Goal: Task Accomplishment & Management: Use online tool/utility

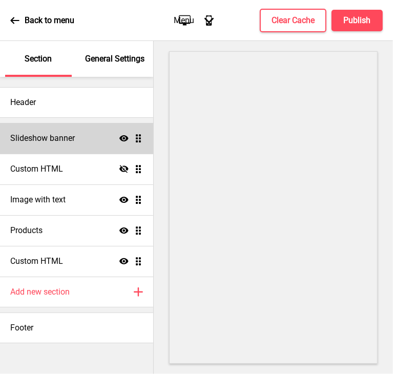
click at [30, 144] on h4 "Slideshow banner" at bounding box center [42, 138] width 65 height 11
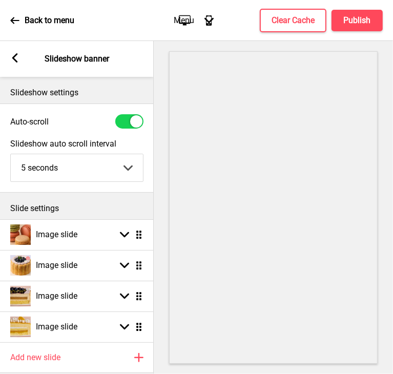
click at [16, 58] on rect at bounding box center [14, 57] width 9 height 9
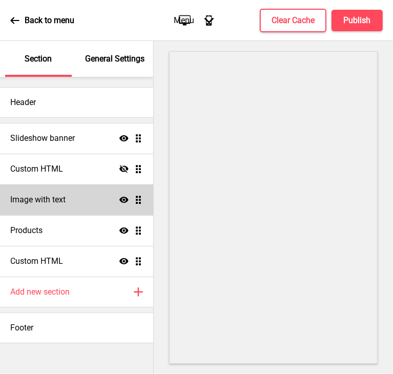
click at [62, 194] on h4 "Image with text" at bounding box center [37, 199] width 55 height 11
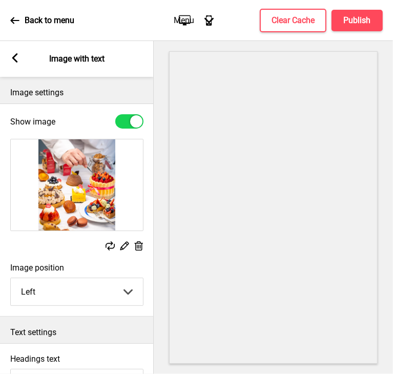
click at [139, 241] on icon at bounding box center [139, 245] width 9 height 9
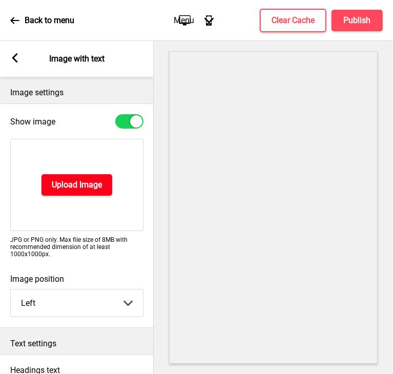
click at [53, 182] on h4 "Upload Image" at bounding box center [77, 184] width 50 height 11
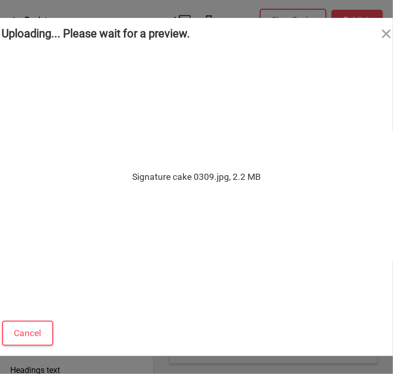
drag, startPoint x: 273, startPoint y: 35, endPoint x: 217, endPoint y: 43, distance: 56.3
click at [217, 43] on div "Uploading... Please wait for a preview." at bounding box center [197, 33] width 410 height 31
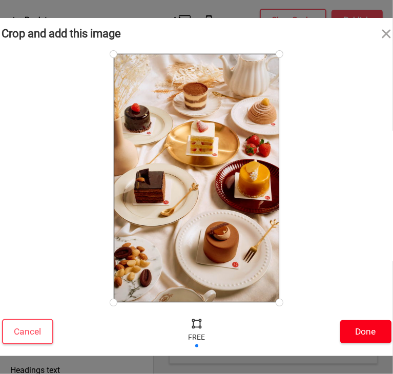
click at [360, 335] on button "Done" at bounding box center [365, 331] width 51 height 23
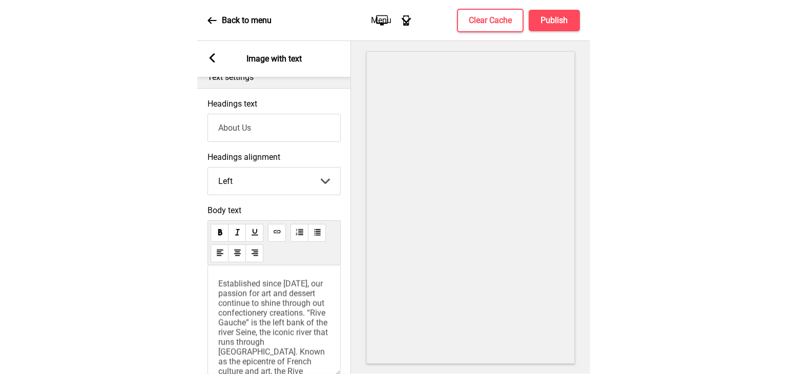
scroll to position [256, 0]
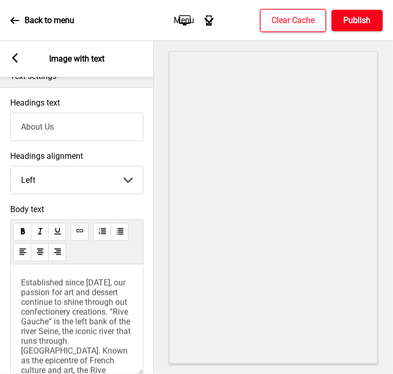
click at [370, 21] on h4 "Publish" at bounding box center [357, 20] width 27 height 11
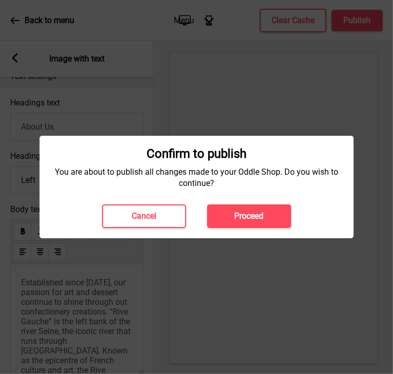
click at [267, 215] on button "Proceed" at bounding box center [249, 217] width 84 height 24
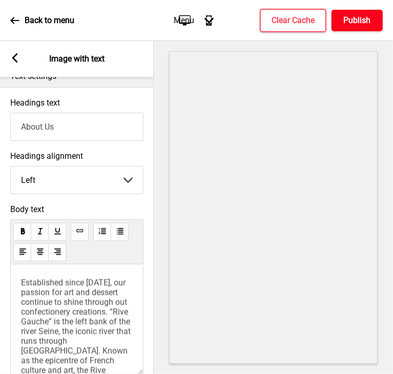
click at [342, 21] on button "Publish" at bounding box center [357, 21] width 51 height 22
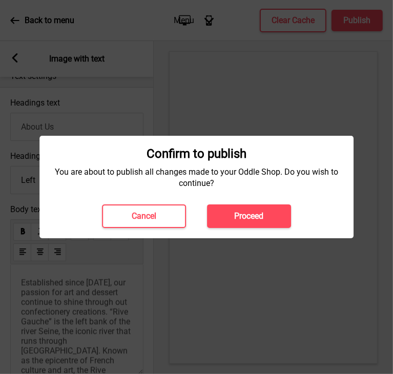
click at [260, 216] on h4 "Proceed" at bounding box center [249, 216] width 29 height 11
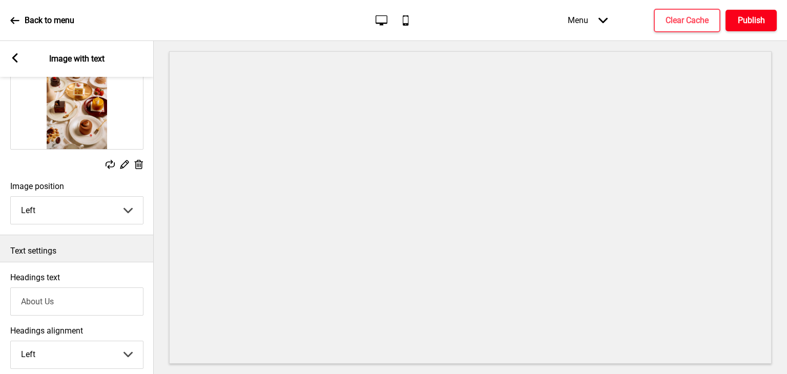
scroll to position [79, 0]
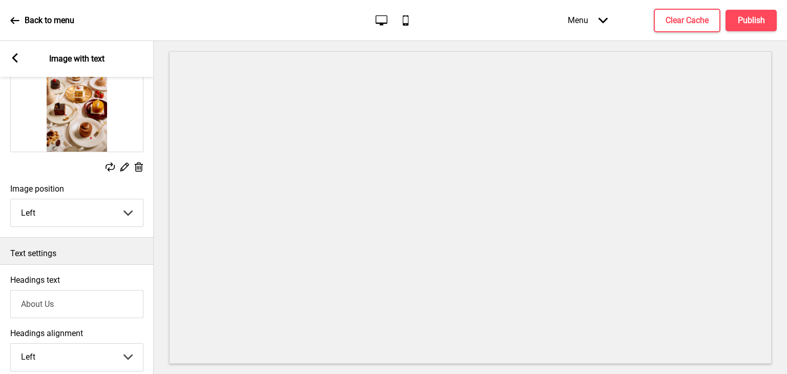
click at [90, 212] on select "Left Right" at bounding box center [77, 212] width 132 height 27
click at [121, 212] on select "Left Right" at bounding box center [77, 212] width 132 height 27
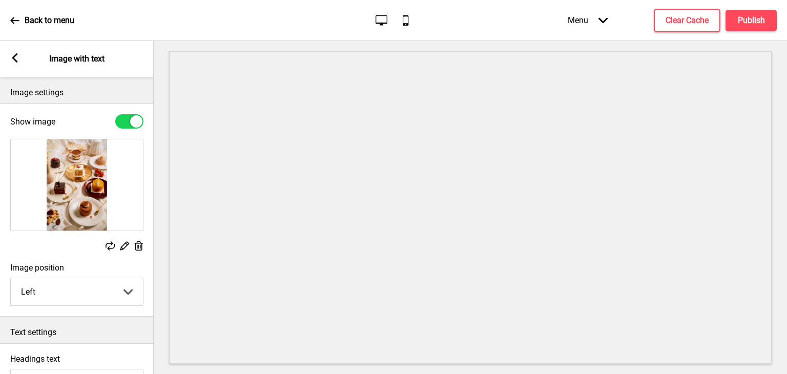
click at [110, 243] on icon at bounding box center [110, 245] width 9 height 9
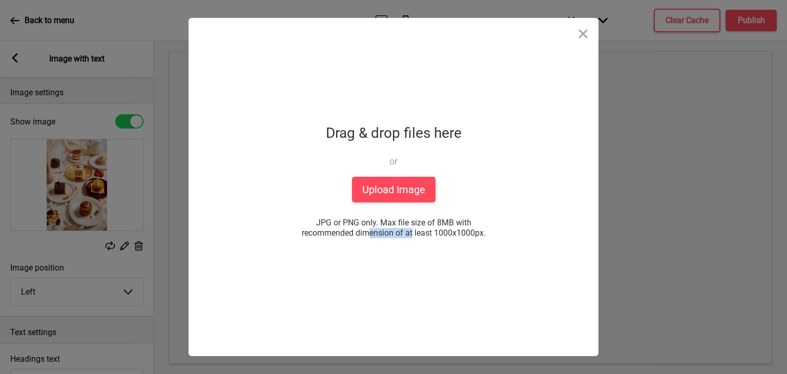
click at [110, 243] on div "Drop a file here Drag & drop files here or Upload files from your computer Uplo…" at bounding box center [393, 187] width 787 height 374
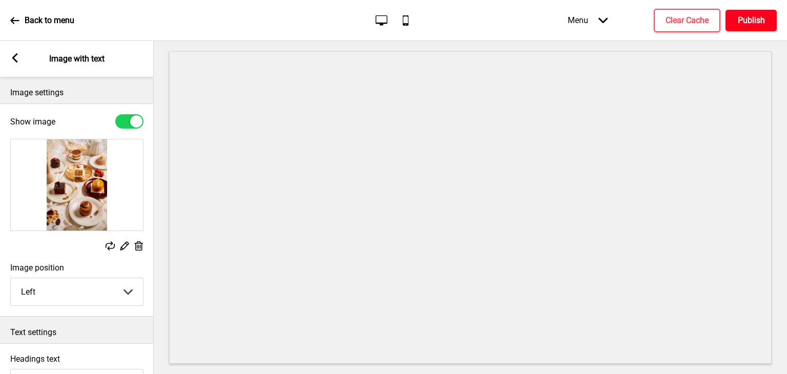
click at [393, 21] on h4 "Publish" at bounding box center [751, 20] width 27 height 11
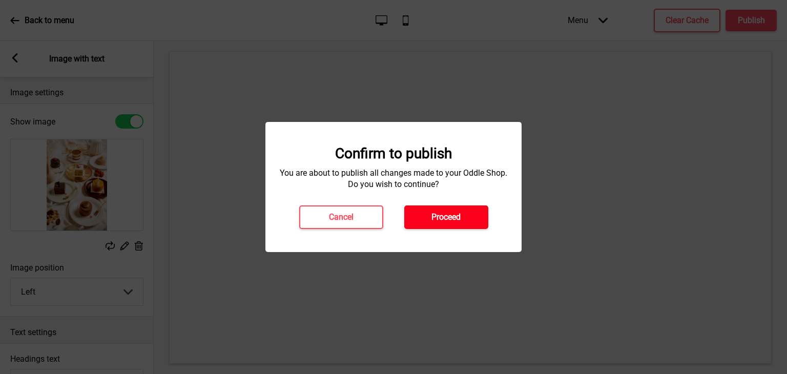
click at [393, 212] on h4 "Proceed" at bounding box center [446, 217] width 29 height 11
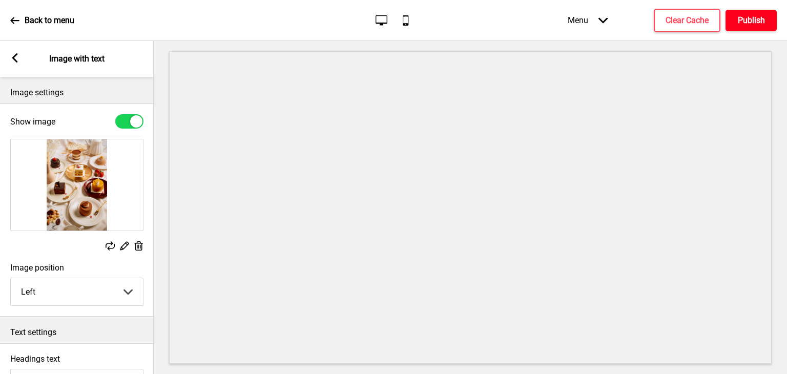
scroll to position [308, 0]
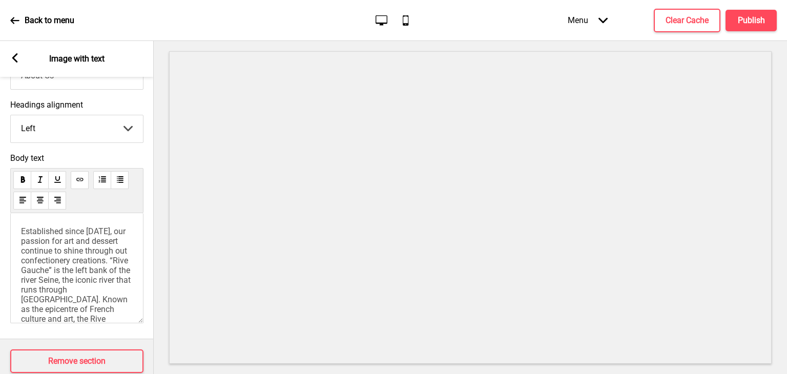
click at [14, 57] on icon at bounding box center [15, 57] width 6 height 9
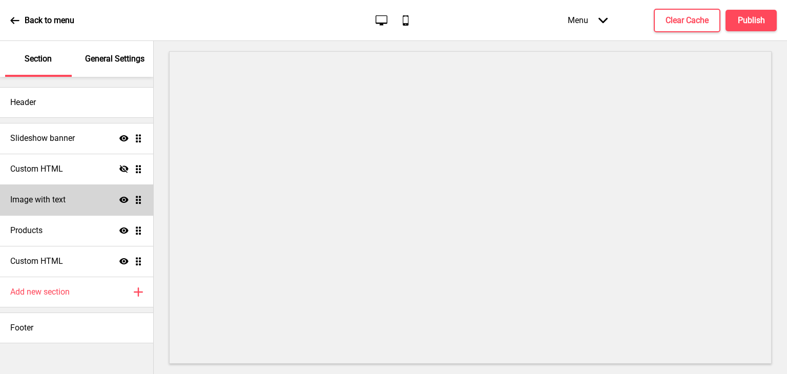
click at [49, 202] on h4 "Image with text" at bounding box center [37, 199] width 55 height 11
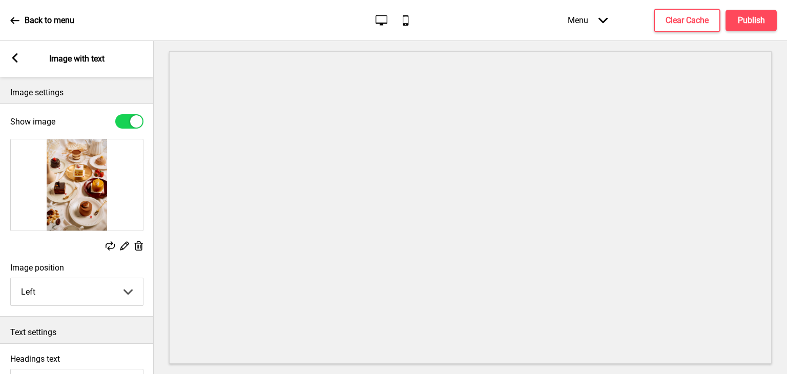
click at [13, 25] on icon at bounding box center [14, 20] width 9 height 9
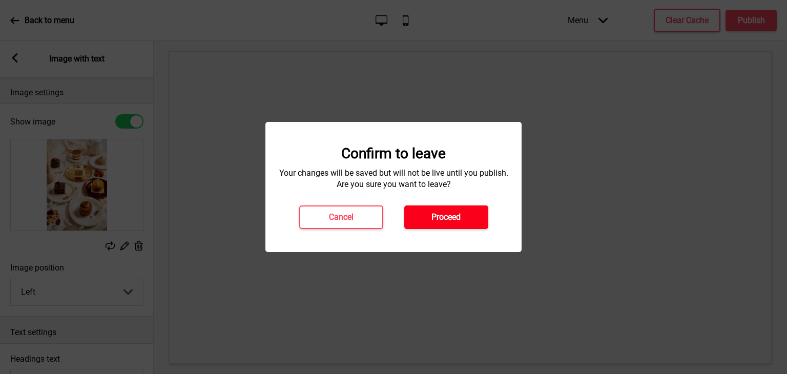
click at [393, 212] on button "Proceed" at bounding box center [446, 218] width 84 height 24
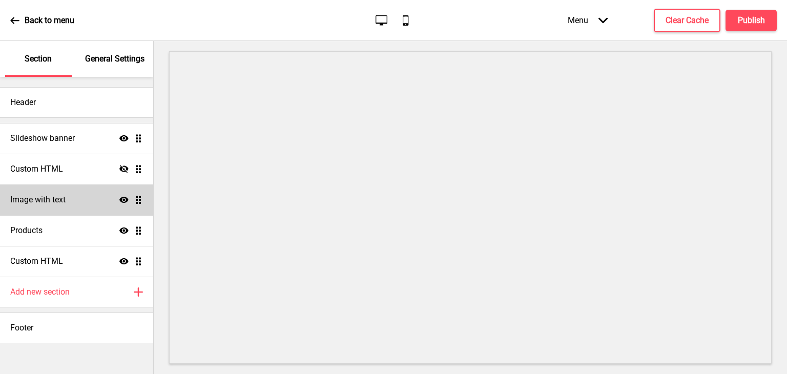
click at [54, 205] on h4 "Image with text" at bounding box center [37, 199] width 55 height 11
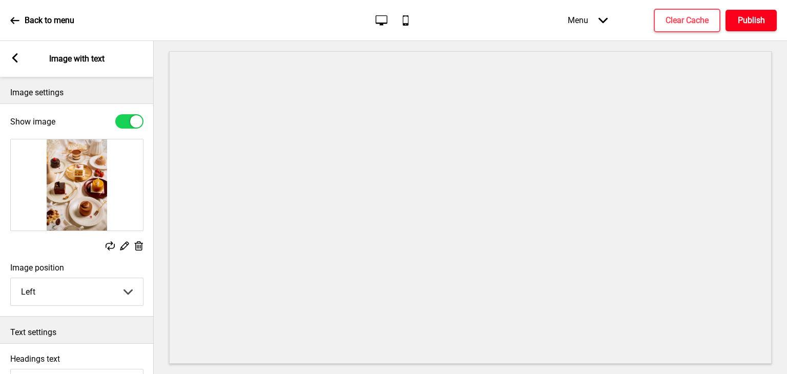
click at [749, 23] on h4 "Publish" at bounding box center [751, 20] width 27 height 11
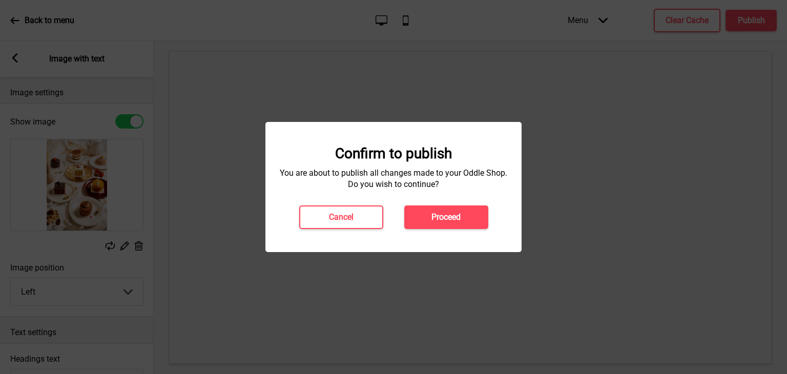
click at [459, 220] on h4 "Proceed" at bounding box center [446, 217] width 29 height 11
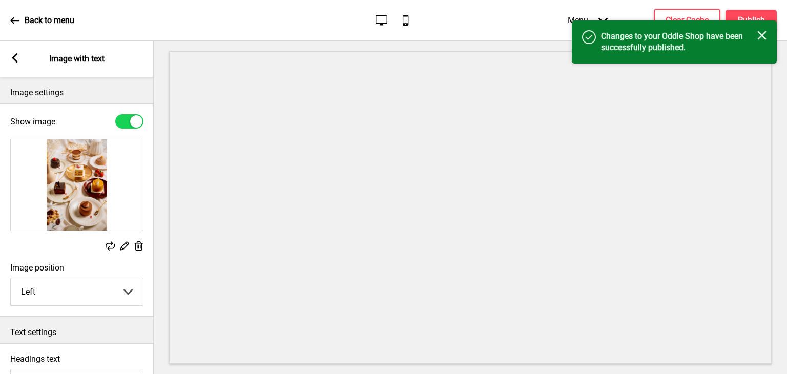
click at [16, 58] on rect at bounding box center [14, 57] width 9 height 9
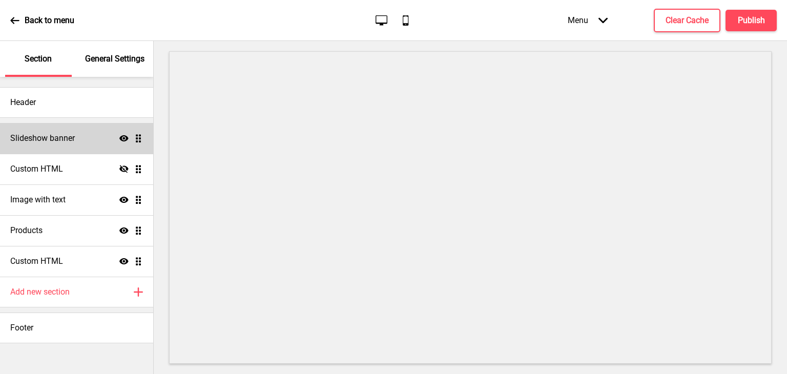
click at [60, 148] on div "Slideshow banner Show Drag" at bounding box center [76, 138] width 153 height 31
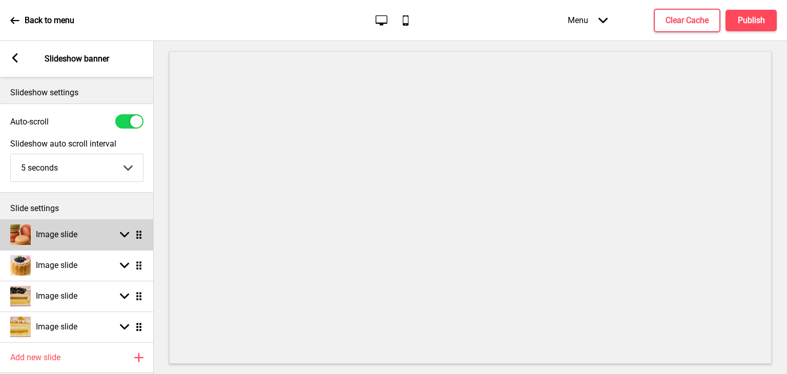
click at [115, 234] on div "Arrow down Drag" at bounding box center [129, 234] width 29 height 9
select select "right"
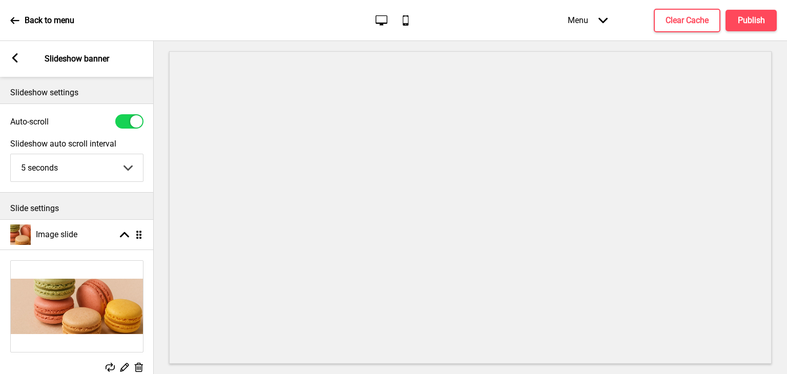
scroll to position [103, 0]
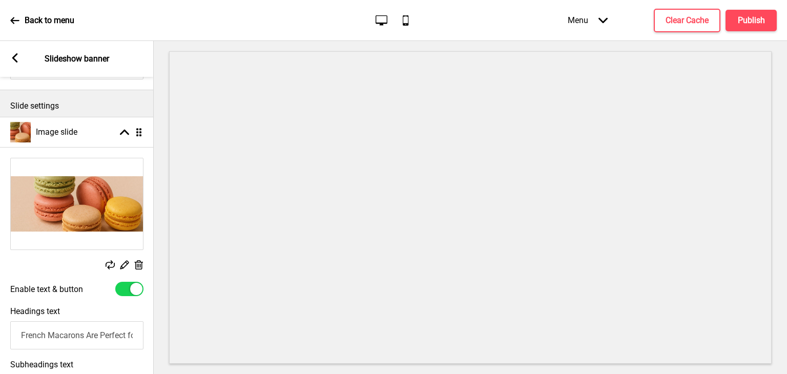
click at [106, 268] on rect at bounding box center [110, 264] width 9 height 9
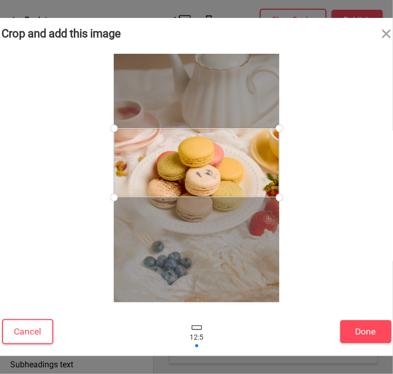
drag, startPoint x: 216, startPoint y: 183, endPoint x: 217, endPoint y: 168, distance: 15.4
click at [217, 168] on div at bounding box center [197, 162] width 166 height 69
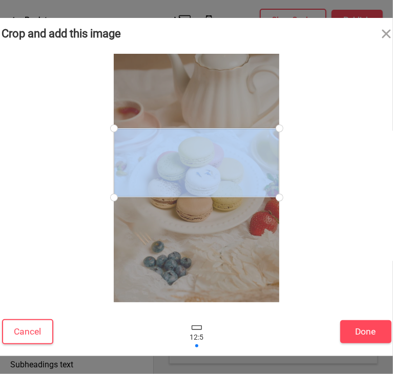
drag, startPoint x: 281, startPoint y: 34, endPoint x: 245, endPoint y: 92, distance: 67.7
click at [245, 91] on div "Crop and add this image Cancel Done" at bounding box center [197, 187] width 410 height 338
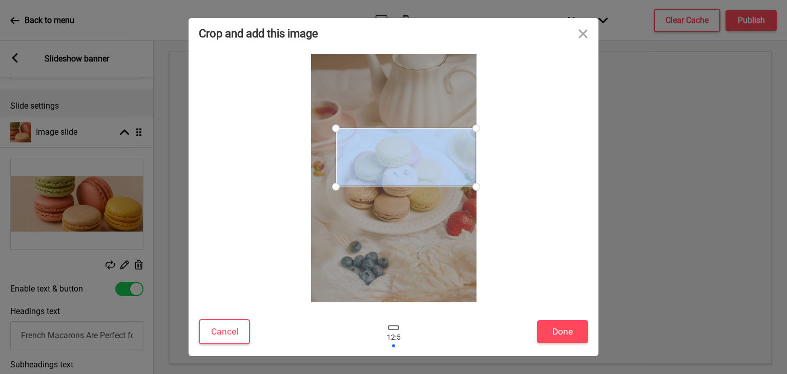
drag, startPoint x: 309, startPoint y: 195, endPoint x: 356, endPoint y: 187, distance: 48.5
click at [356, 187] on div at bounding box center [394, 178] width 166 height 249
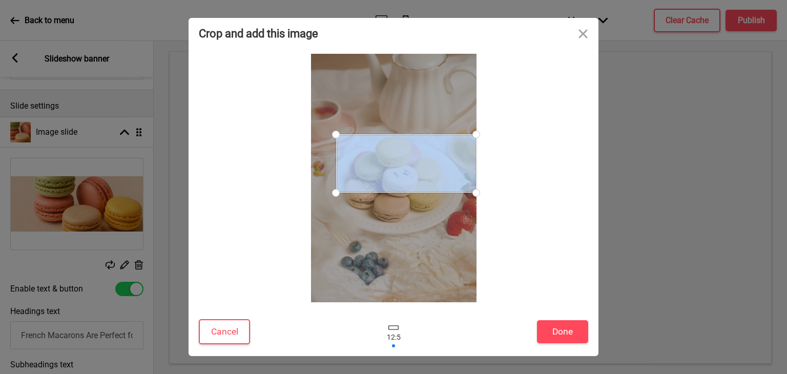
drag, startPoint x: 387, startPoint y: 162, endPoint x: 404, endPoint y: 167, distance: 16.9
click at [403, 169] on div at bounding box center [406, 163] width 140 height 58
click at [405, 166] on div at bounding box center [406, 163] width 140 height 58
click at [406, 163] on div at bounding box center [406, 160] width 140 height 58
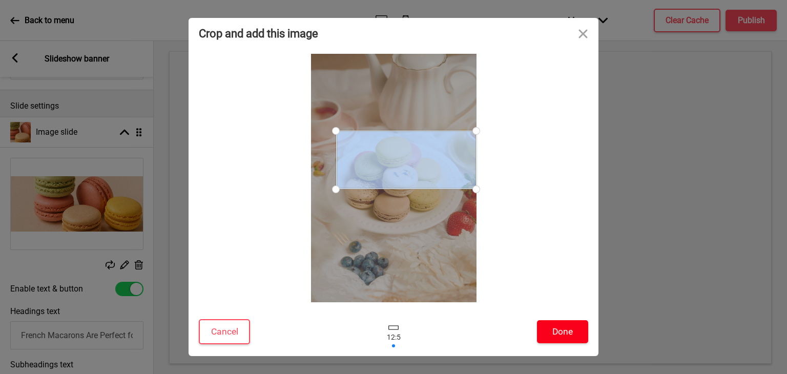
click at [554, 334] on button "Done" at bounding box center [562, 331] width 51 height 23
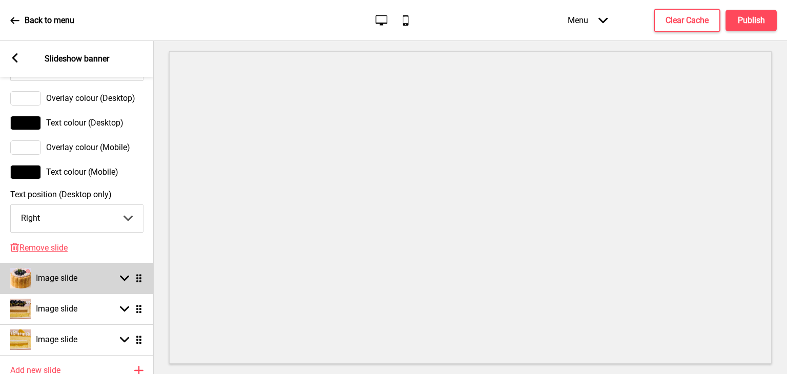
scroll to position [735, 0]
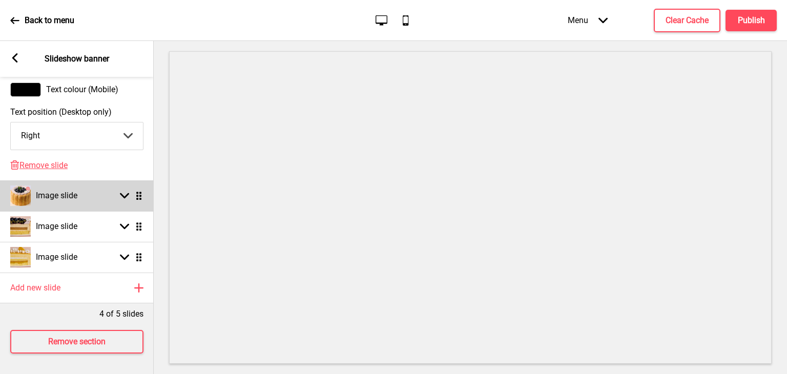
click at [80, 201] on div "Image slide Arrow down Drag" at bounding box center [77, 195] width 154 height 31
select select "right"
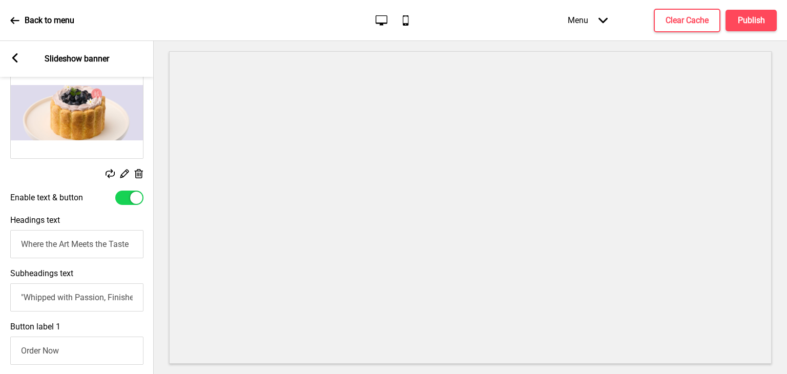
scroll to position [223, 0]
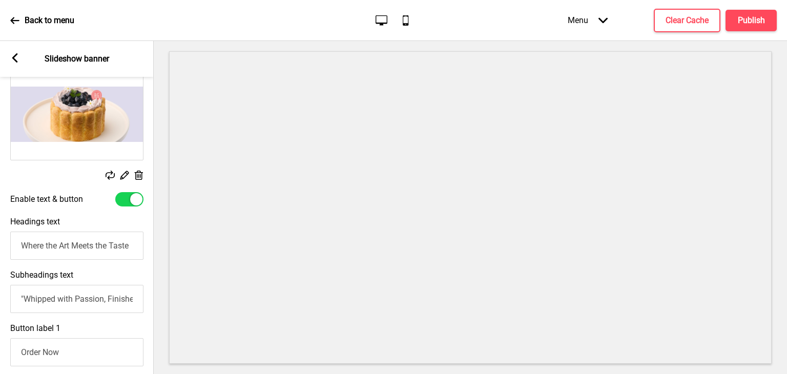
click at [135, 179] on rect at bounding box center [138, 175] width 11 height 11
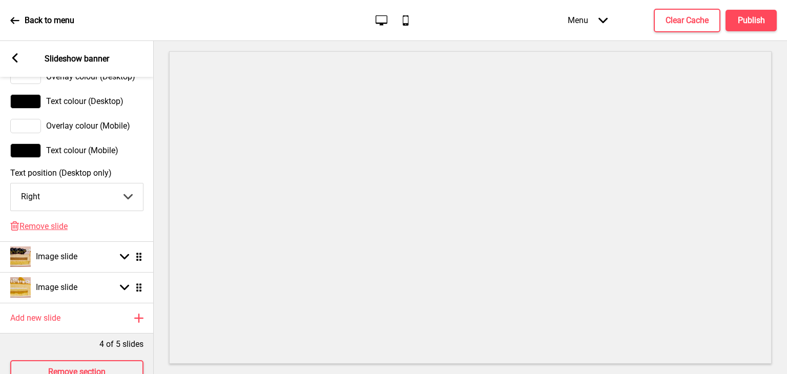
scroll to position [751, 0]
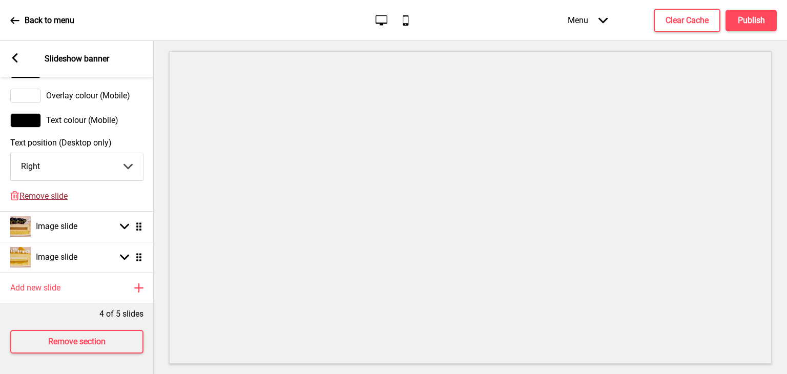
click at [59, 191] on span "Remove slide" at bounding box center [43, 196] width 48 height 10
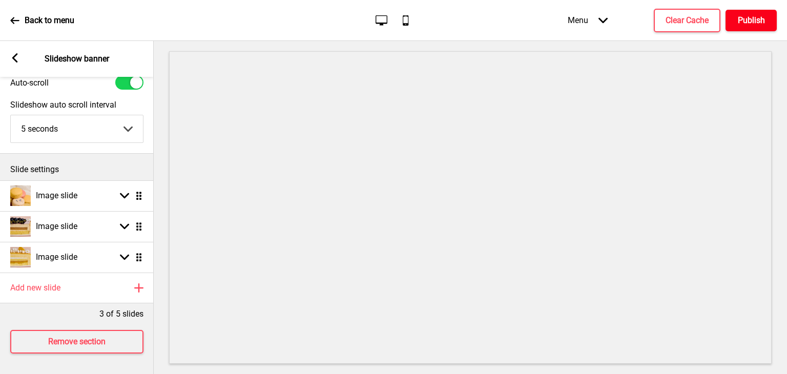
click at [748, 17] on h4 "Publish" at bounding box center [751, 20] width 27 height 11
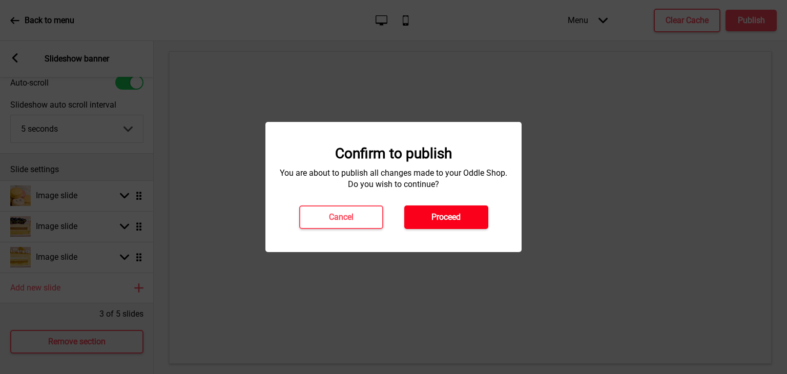
click at [449, 226] on button "Proceed" at bounding box center [446, 218] width 84 height 24
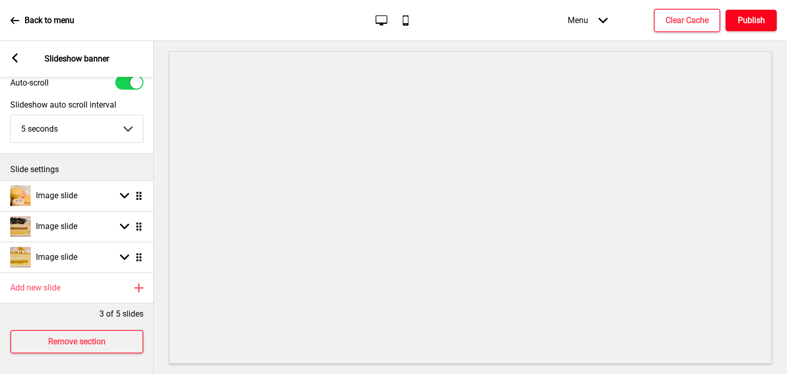
click at [746, 21] on h4 "Publish" at bounding box center [751, 20] width 27 height 11
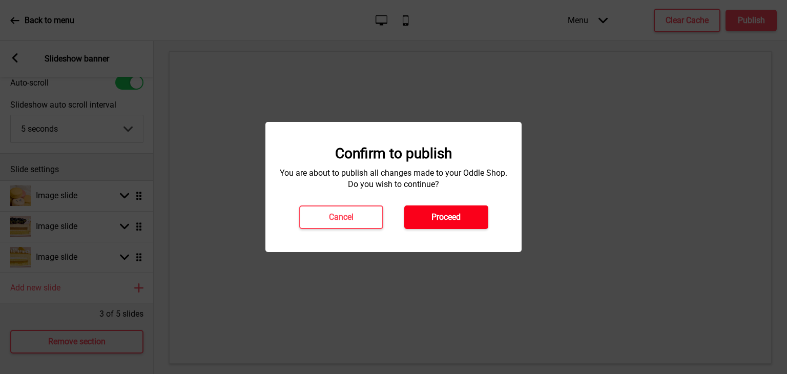
click at [446, 220] on h4 "Proceed" at bounding box center [446, 217] width 29 height 11
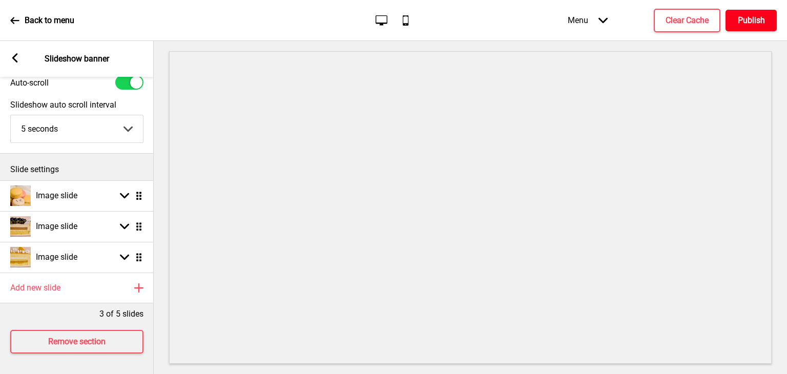
scroll to position [0, 0]
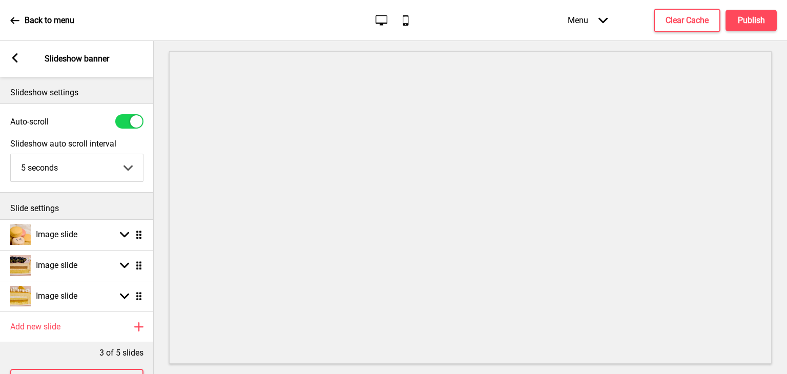
click at [14, 55] on icon at bounding box center [15, 57] width 6 height 9
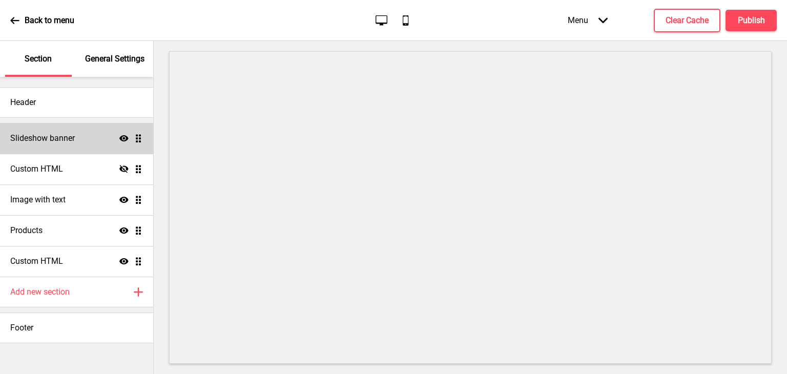
click at [57, 139] on h4 "Slideshow banner" at bounding box center [42, 138] width 65 height 11
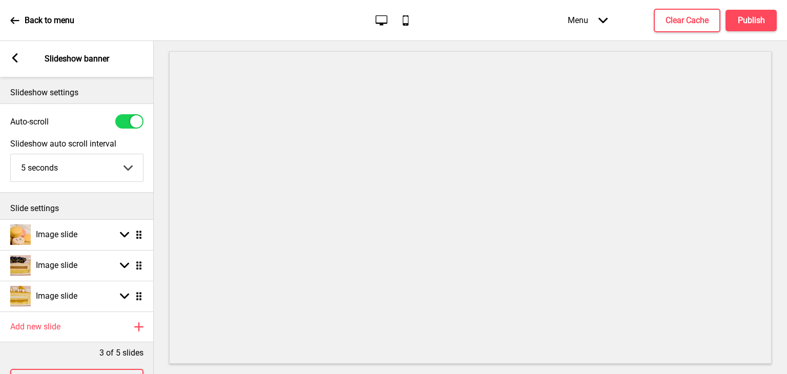
click at [19, 62] on rect at bounding box center [14, 57] width 9 height 9
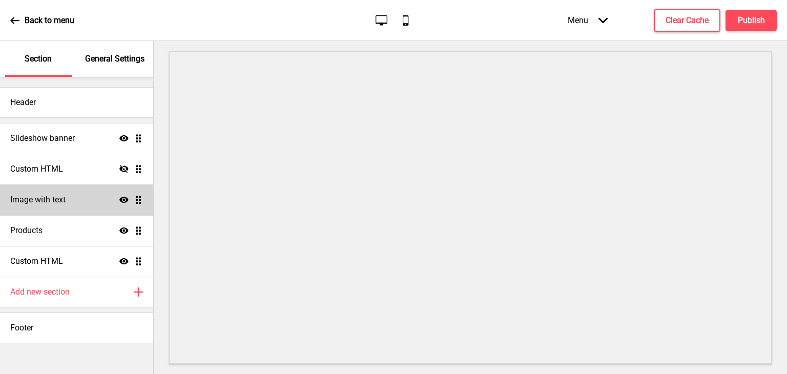
click at [74, 206] on div "Image with text Show Drag" at bounding box center [76, 200] width 153 height 31
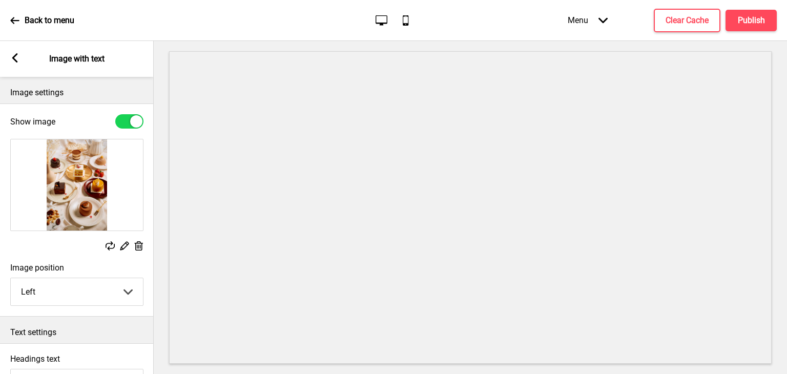
click at [19, 62] on rect at bounding box center [14, 57] width 9 height 9
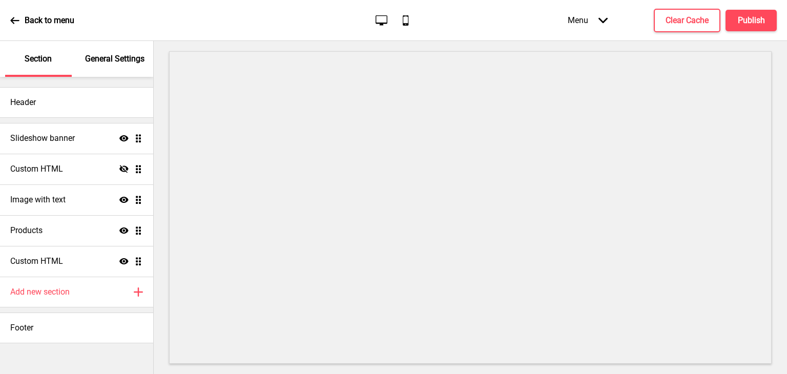
click at [18, 27] on div "Back to menu" at bounding box center [42, 21] width 64 height 28
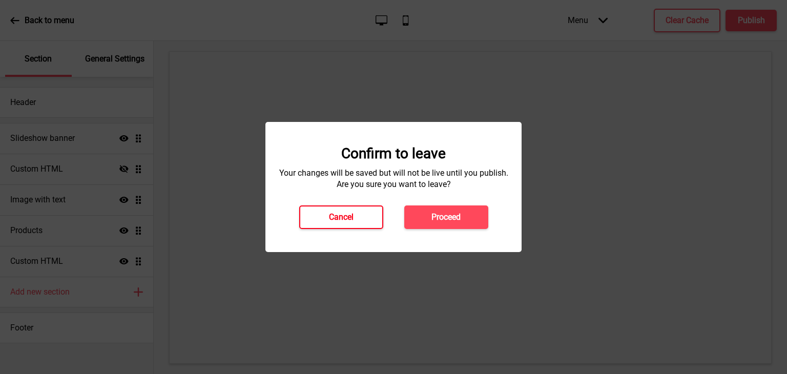
click at [339, 214] on h4 "Cancel" at bounding box center [341, 217] width 25 height 11
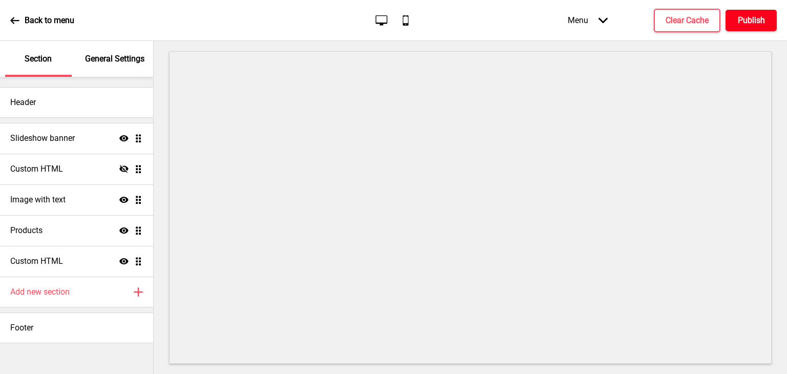
click at [738, 21] on h4 "Publish" at bounding box center [751, 20] width 27 height 11
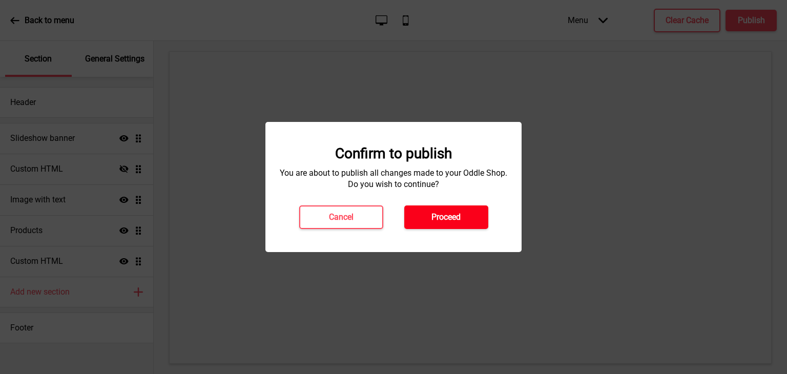
click at [460, 210] on button "Proceed" at bounding box center [446, 218] width 84 height 24
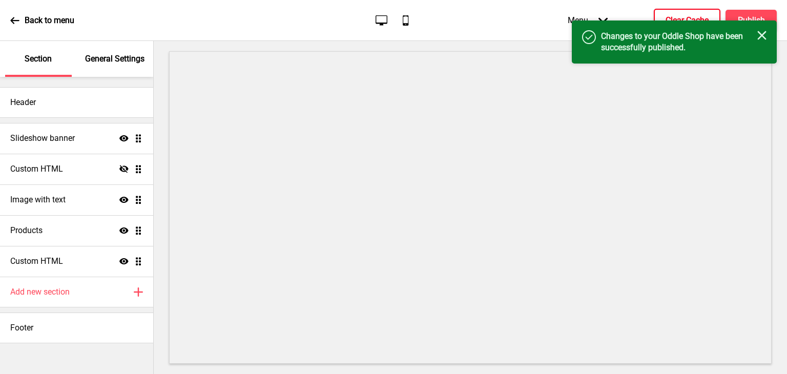
click at [697, 17] on h4 "Clear Cache" at bounding box center [687, 20] width 43 height 11
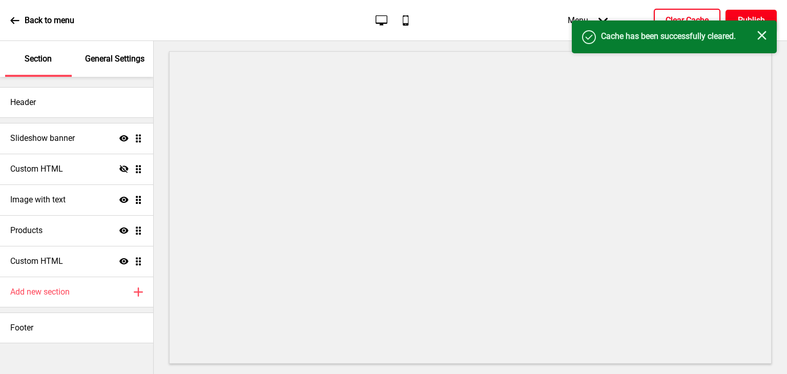
click at [740, 11] on button "Publish" at bounding box center [751, 21] width 51 height 22
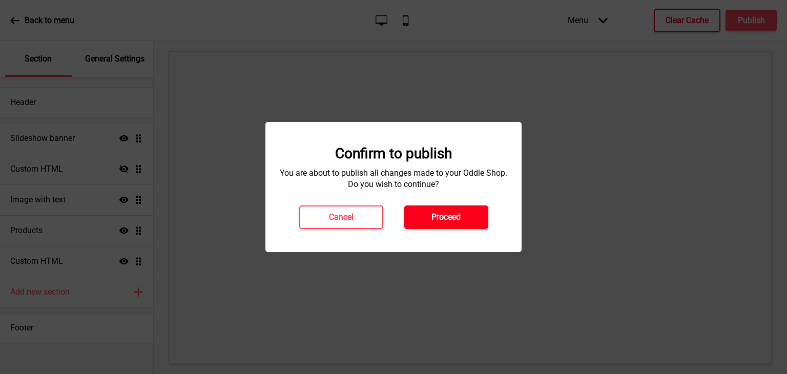
click at [469, 213] on button "Proceed" at bounding box center [446, 218] width 84 height 24
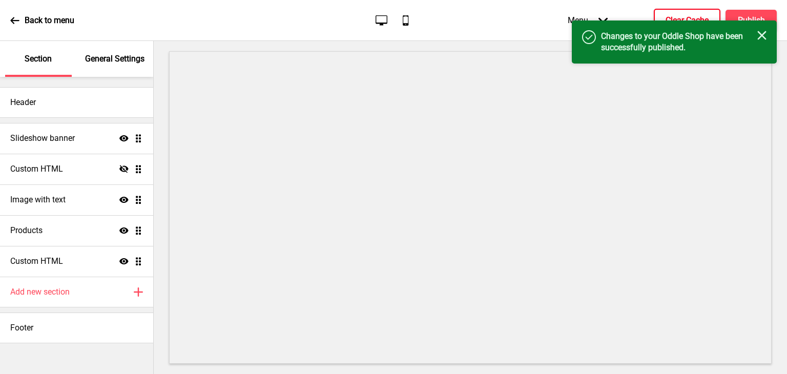
click at [14, 22] on icon at bounding box center [14, 20] width 9 height 9
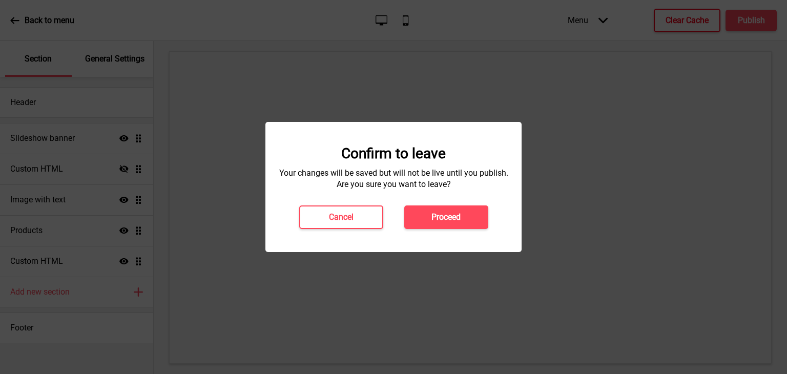
click at [432, 212] on h4 "Proceed" at bounding box center [446, 217] width 29 height 11
